Goal: Task Accomplishment & Management: Use online tool/utility

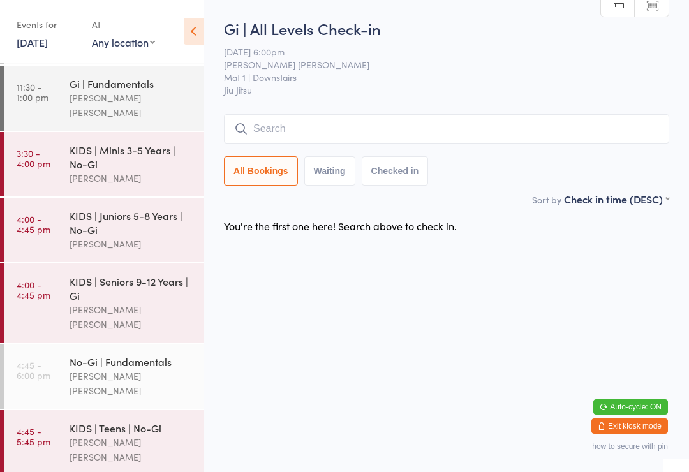
scroll to position [63, 0]
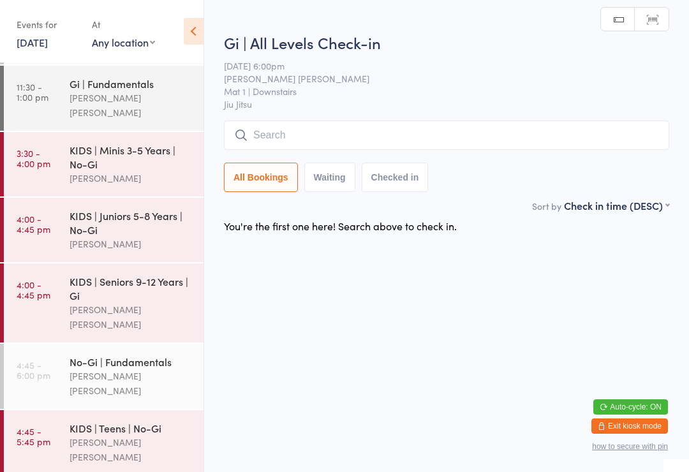
click at [361, 137] on input "search" at bounding box center [446, 135] width 445 height 29
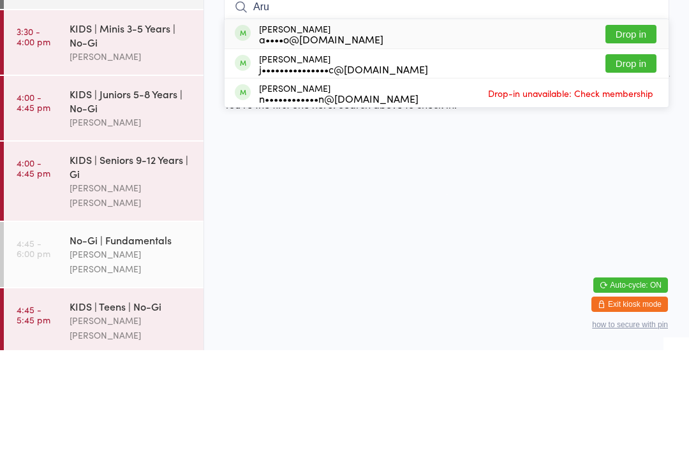
type input "Aru"
click at [636, 147] on button "Drop in" at bounding box center [631, 156] width 51 height 19
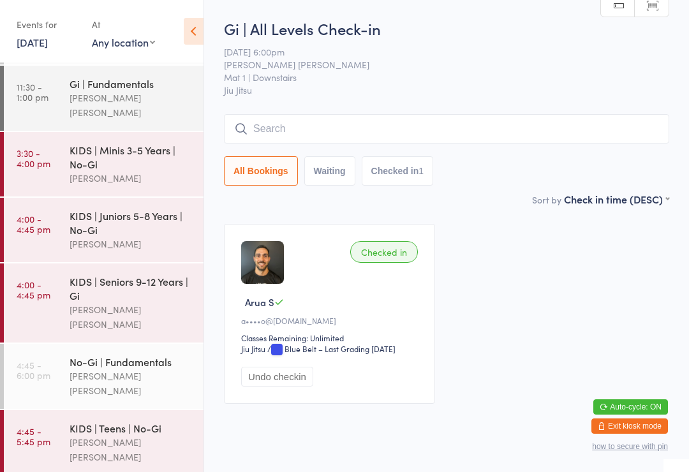
click at [317, 140] on input "search" at bounding box center [446, 128] width 445 height 29
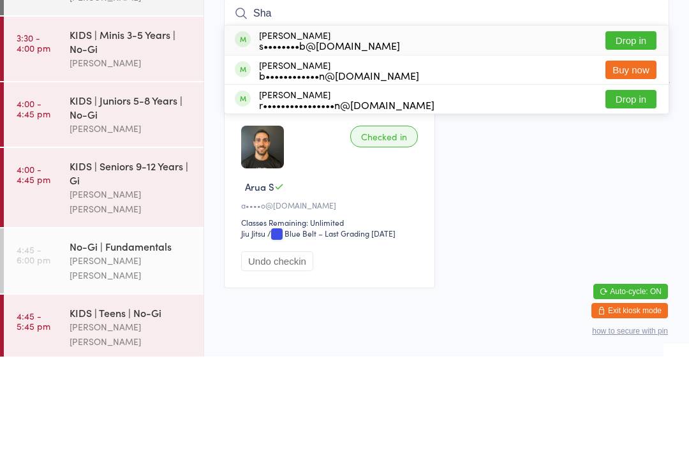
type input "Sha"
click at [636, 147] on button "Drop in" at bounding box center [631, 156] width 51 height 19
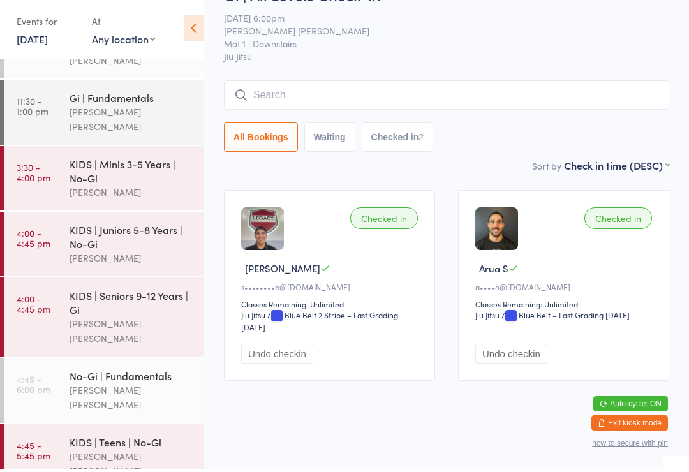
scroll to position [43, 0]
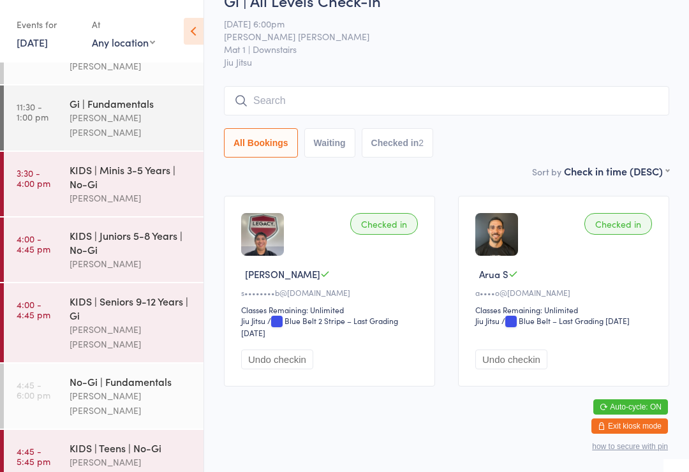
click at [419, 99] on input "search" at bounding box center [446, 100] width 445 height 29
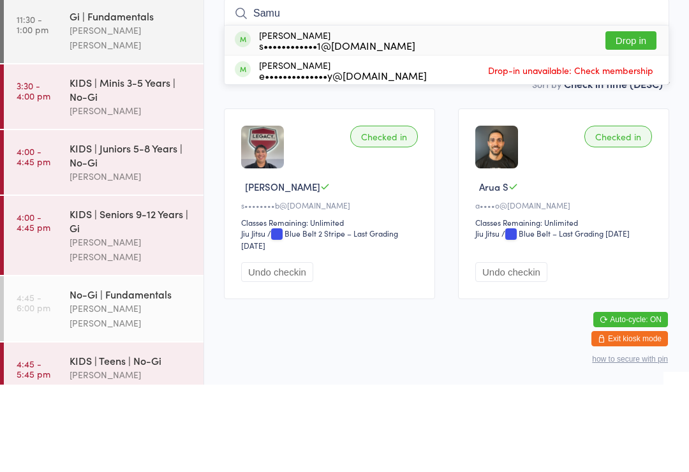
type input "Samu"
click at [633, 119] on button "Drop in" at bounding box center [631, 128] width 51 height 19
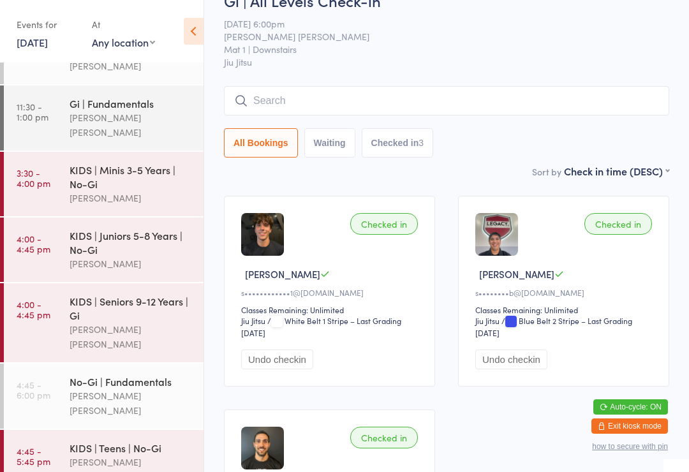
click at [81, 430] on div "KIDS | Teens | No-Gi [PERSON_NAME] [PERSON_NAME]" at bounding box center [137, 462] width 134 height 65
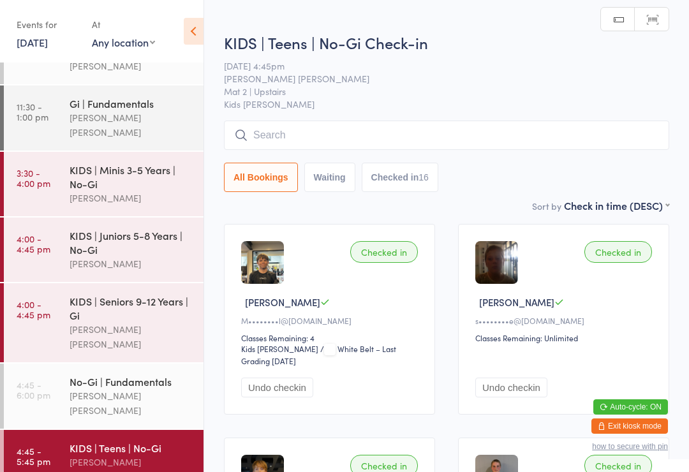
click at [270, 143] on input "search" at bounding box center [446, 135] width 445 height 29
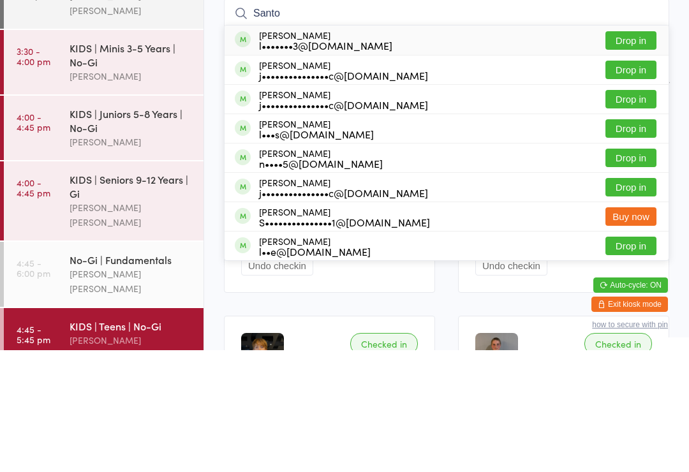
type input "Santo"
click at [275, 177] on div "[PERSON_NAME] j•••••••••••••••c@[DOMAIN_NAME] Drop in" at bounding box center [447, 191] width 444 height 29
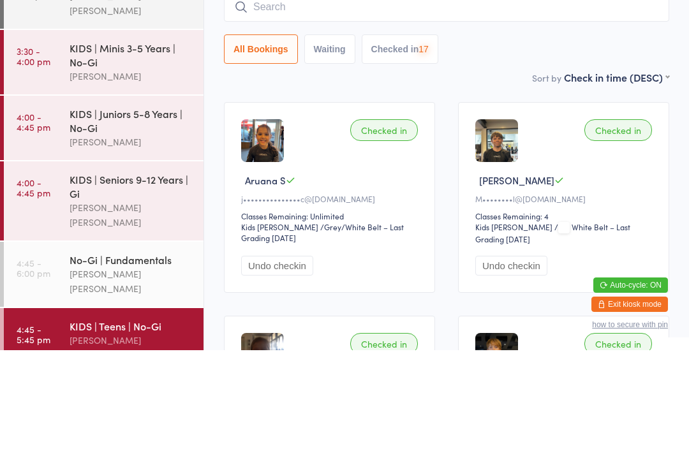
click at [66, 218] on link "4:00 - 4:45 pm KIDS | Juniors 5-8 Years | No-[PERSON_NAME]" at bounding box center [104, 250] width 200 height 64
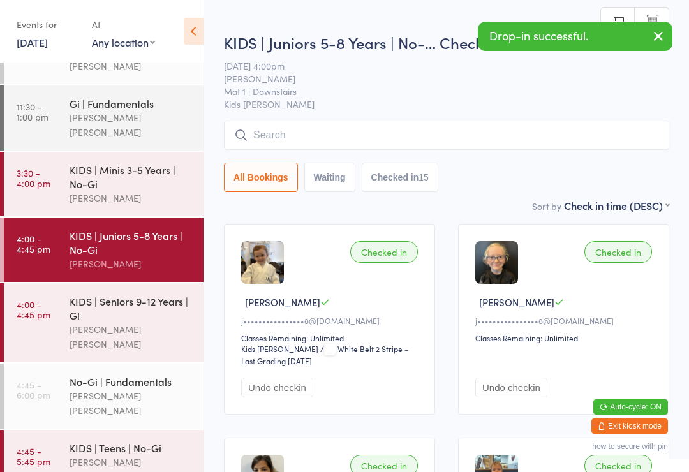
click at [59, 327] on link "4:00 - 4:45 pm KIDS | Seniors 9-12 Years | Gi [PERSON_NAME] [PERSON_NAME]" at bounding box center [104, 322] width 200 height 79
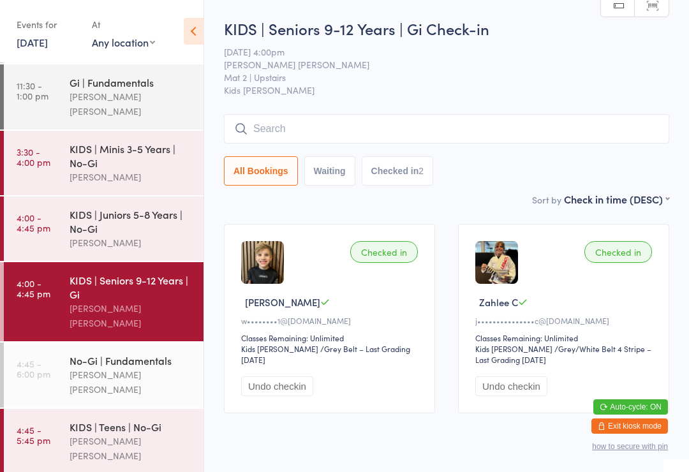
scroll to position [63, 0]
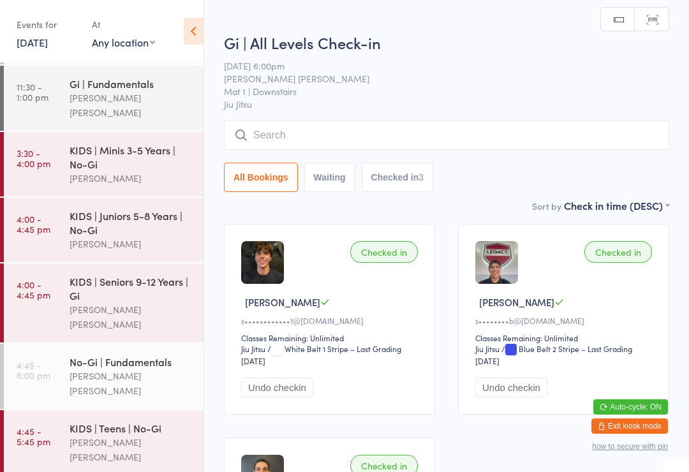
click at [317, 137] on input "search" at bounding box center [446, 135] width 445 height 29
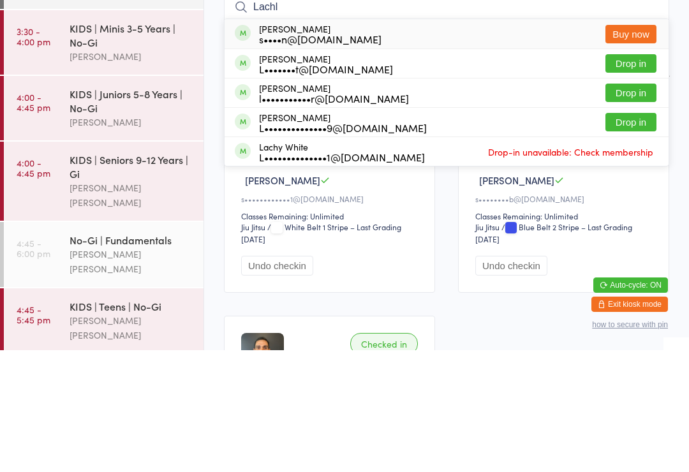
type input "Lachl"
click at [276, 215] on div "l•••••••••••r@[DOMAIN_NAME]" at bounding box center [334, 220] width 150 height 10
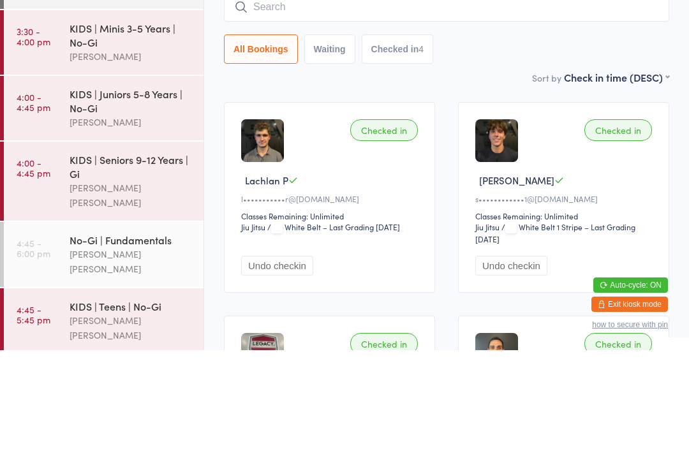
click at [377, 241] on div "Checked in" at bounding box center [384, 252] width 68 height 22
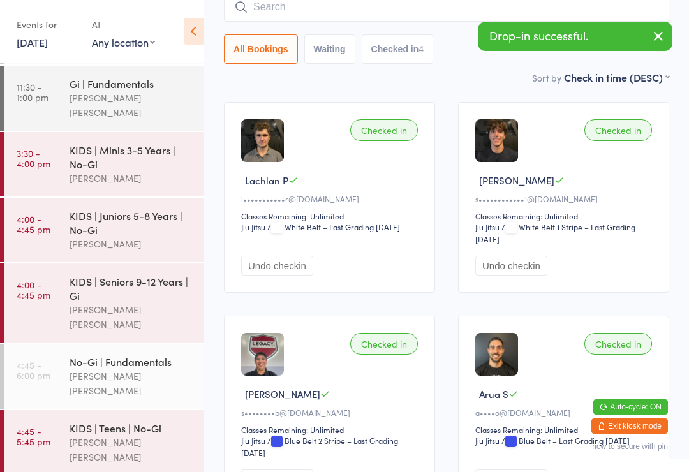
click at [373, 122] on div "Checked in Lachlan P l•••••••••••r@[DOMAIN_NAME] Classes Remaining: Unlimited J…" at bounding box center [329, 197] width 211 height 191
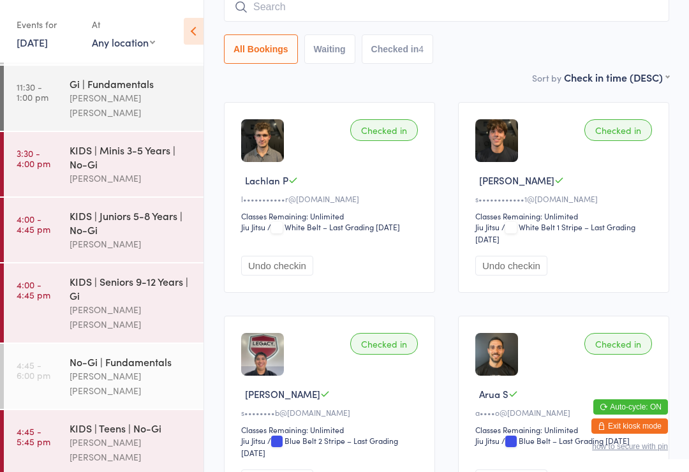
click at [361, 153] on div "Checked in Lachlan P l•••••••••••r@[DOMAIN_NAME] Classes Remaining: Unlimited J…" at bounding box center [329, 197] width 211 height 191
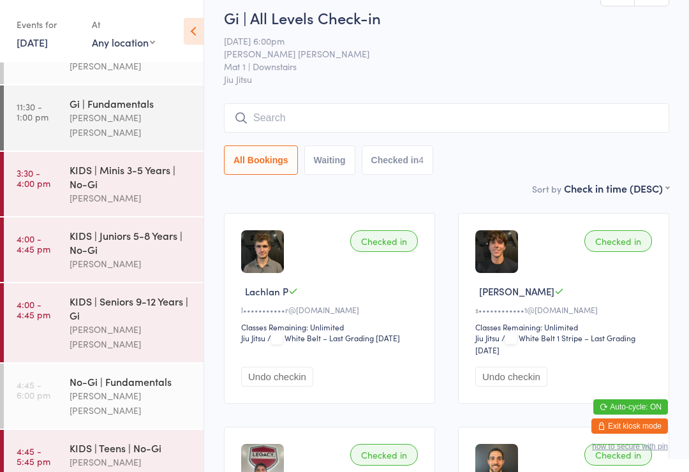
scroll to position [10, 0]
click at [394, 119] on input "search" at bounding box center [446, 119] width 445 height 29
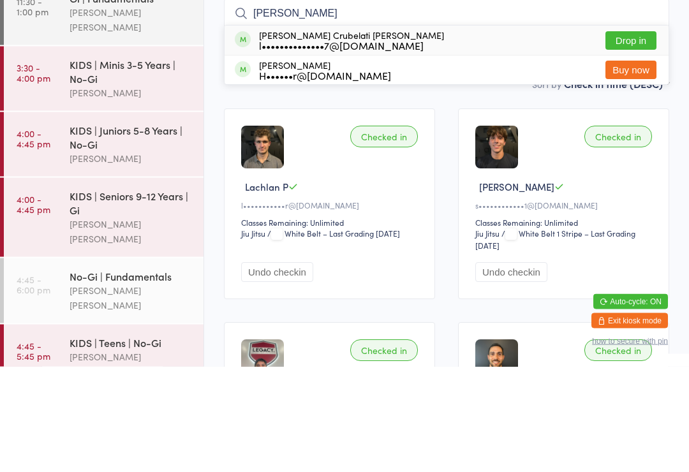
type input "[PERSON_NAME]"
click at [418, 131] on div "[PERSON_NAME] Crubelati [PERSON_NAME] l••••••••••••••7@[DOMAIN_NAME] Drop in" at bounding box center [447, 145] width 444 height 29
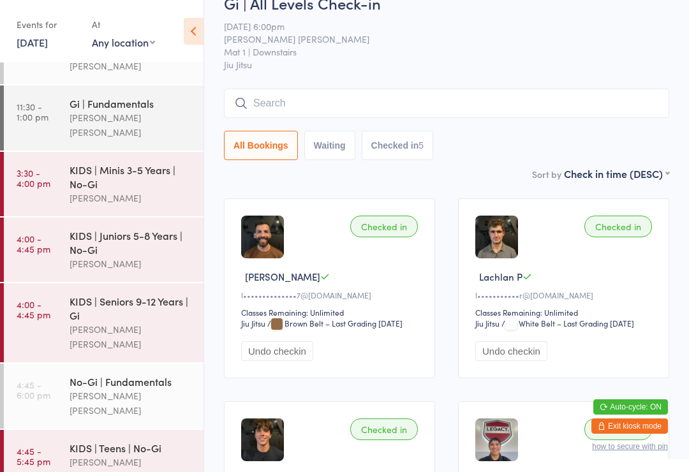
scroll to position [25, 0]
click at [281, 105] on input "search" at bounding box center [446, 103] width 445 height 29
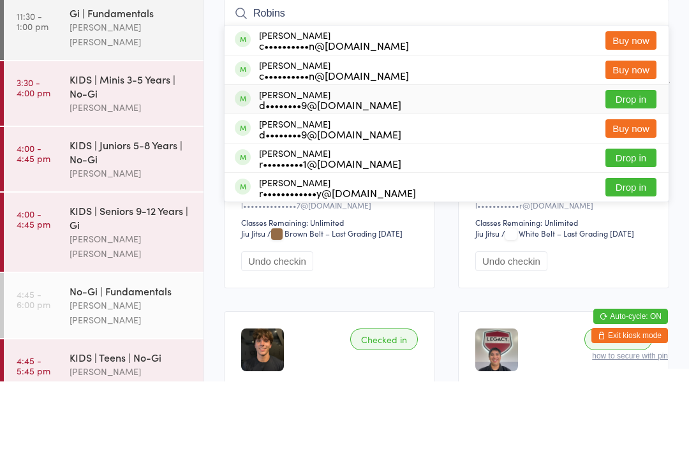
type input "Robins"
click at [334, 190] on div "d••••••••9@[DOMAIN_NAME]" at bounding box center [330, 195] width 142 height 10
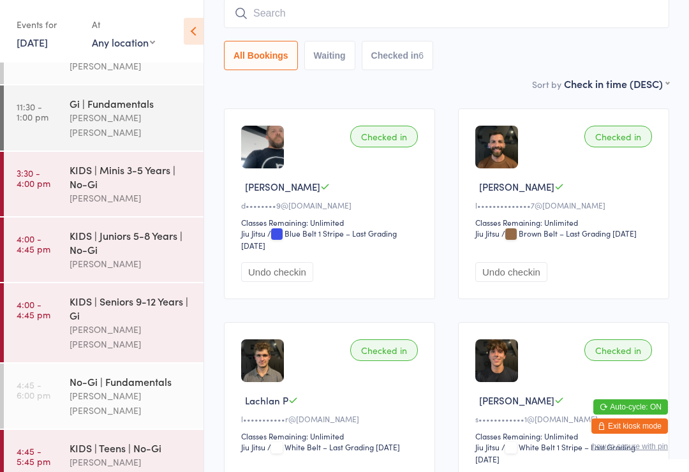
click at [286, 27] on input "search" at bounding box center [446, 13] width 445 height 29
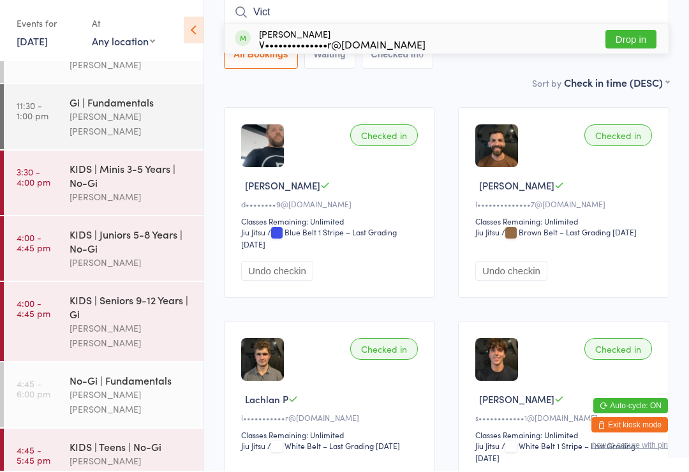
type input "Vict"
click at [624, 46] on button "Drop in" at bounding box center [631, 40] width 51 height 19
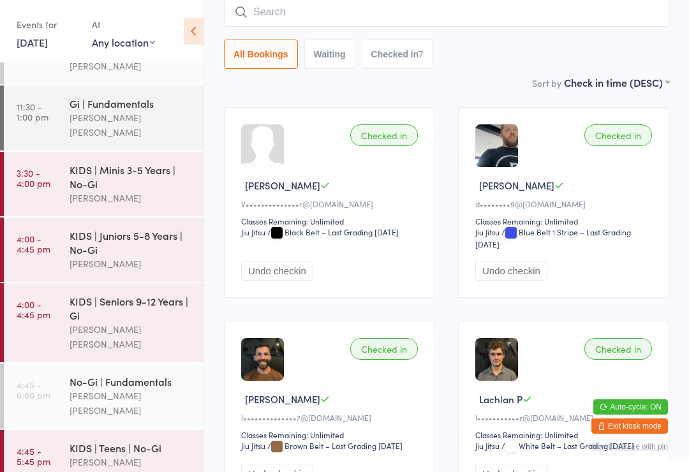
click at [613, 27] on input "search" at bounding box center [446, 11] width 445 height 29
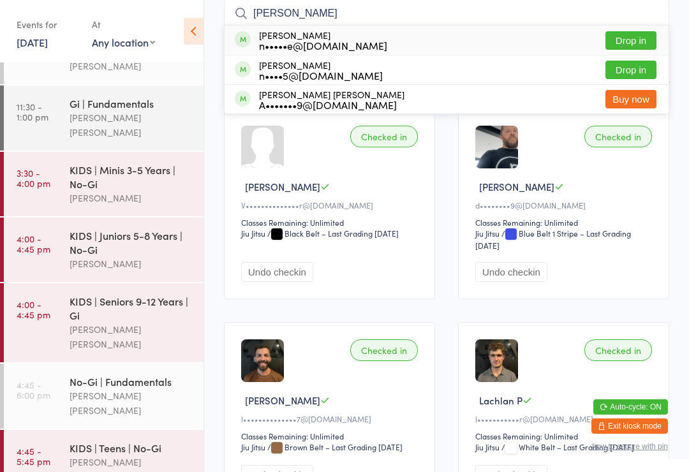
type input "[PERSON_NAME]"
click at [641, 70] on button "Drop in" at bounding box center [631, 70] width 51 height 19
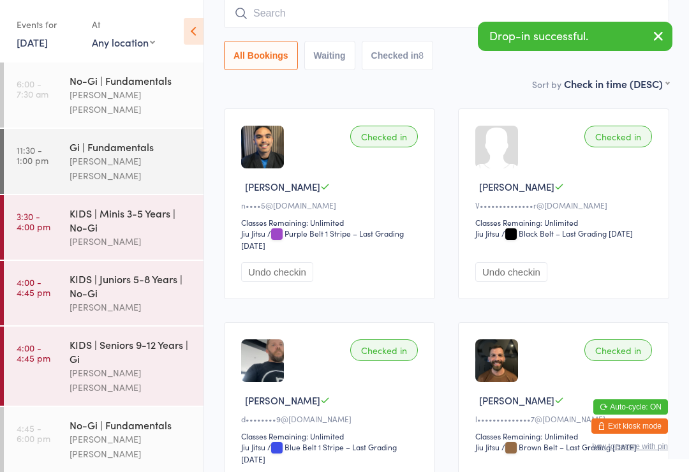
scroll to position [0, 0]
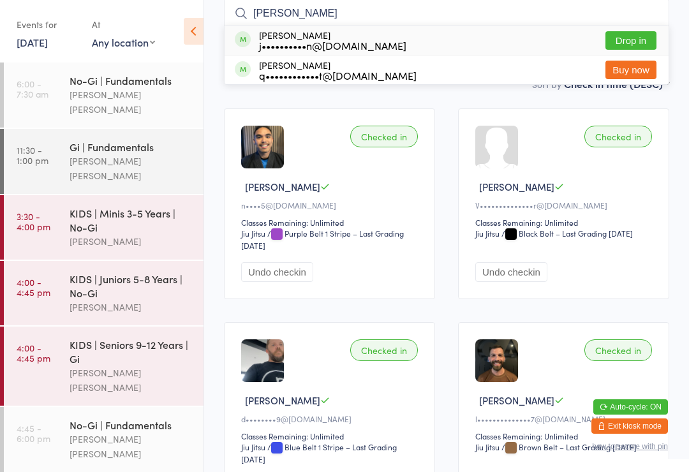
type input "[PERSON_NAME]"
click at [639, 42] on button "Drop in" at bounding box center [631, 40] width 51 height 19
